Goal: Task Accomplishment & Management: Use online tool/utility

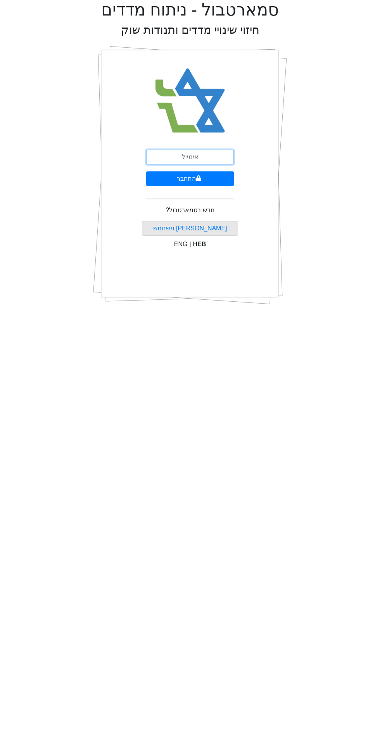
click at [187, 158] on input "email" at bounding box center [190, 157] width 88 height 15
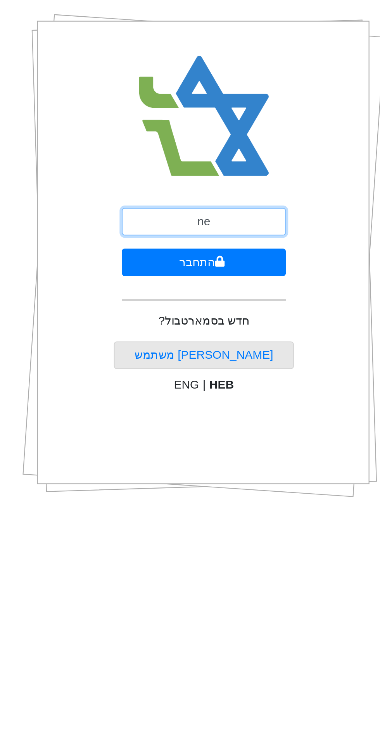
type input "[EMAIL_ADDRESS][DOMAIN_NAME]"
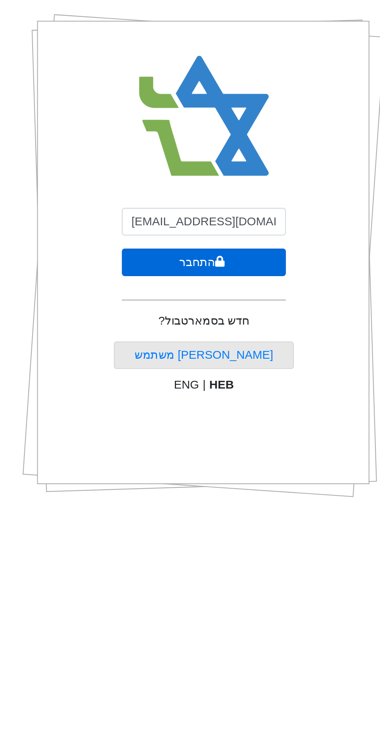
click at [166, 178] on button "התחבר" at bounding box center [190, 178] width 88 height 15
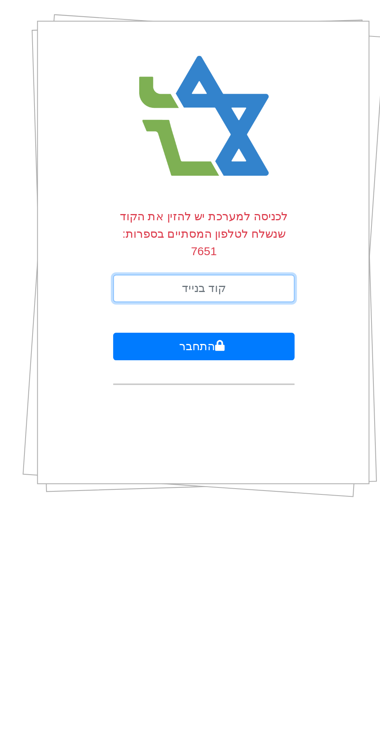
click at [147, 187] on input "text" at bounding box center [190, 192] width 97 height 15
click at [175, 194] on input "text" at bounding box center [190, 192] width 97 height 15
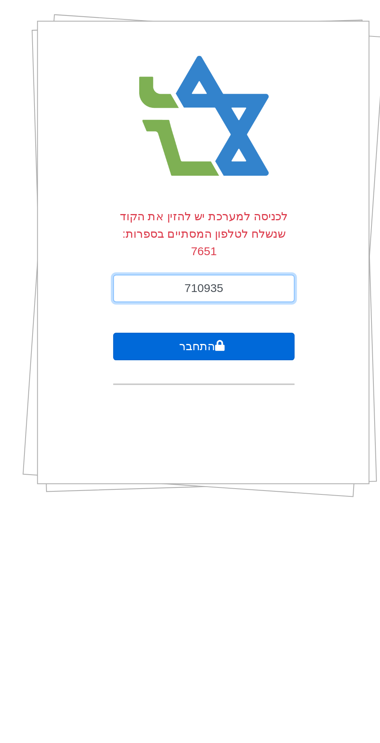
type input "710935"
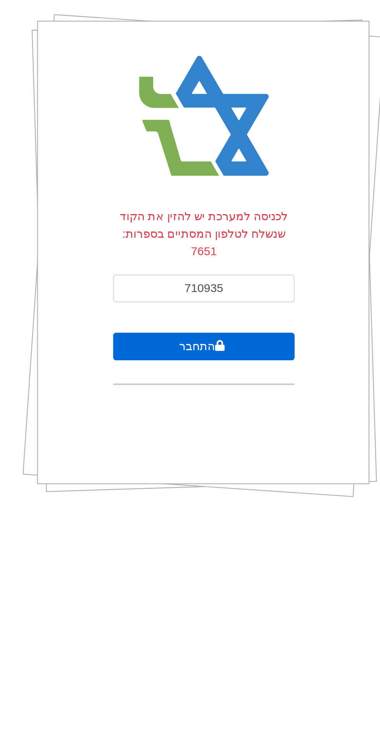
click at [171, 228] on button "התחבר" at bounding box center [190, 223] width 97 height 15
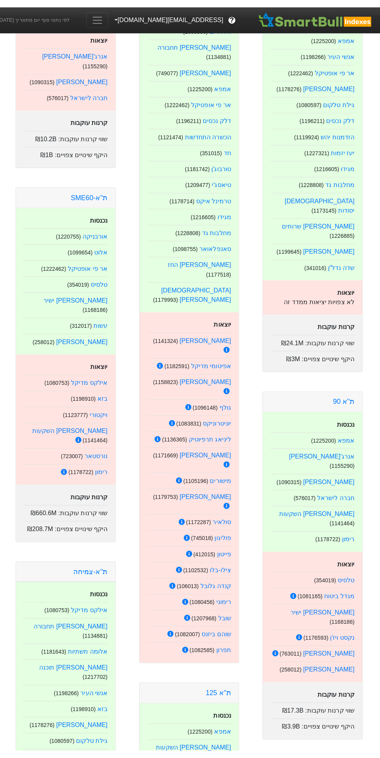
scroll to position [156, 0]
